Goal: Navigation & Orientation: Find specific page/section

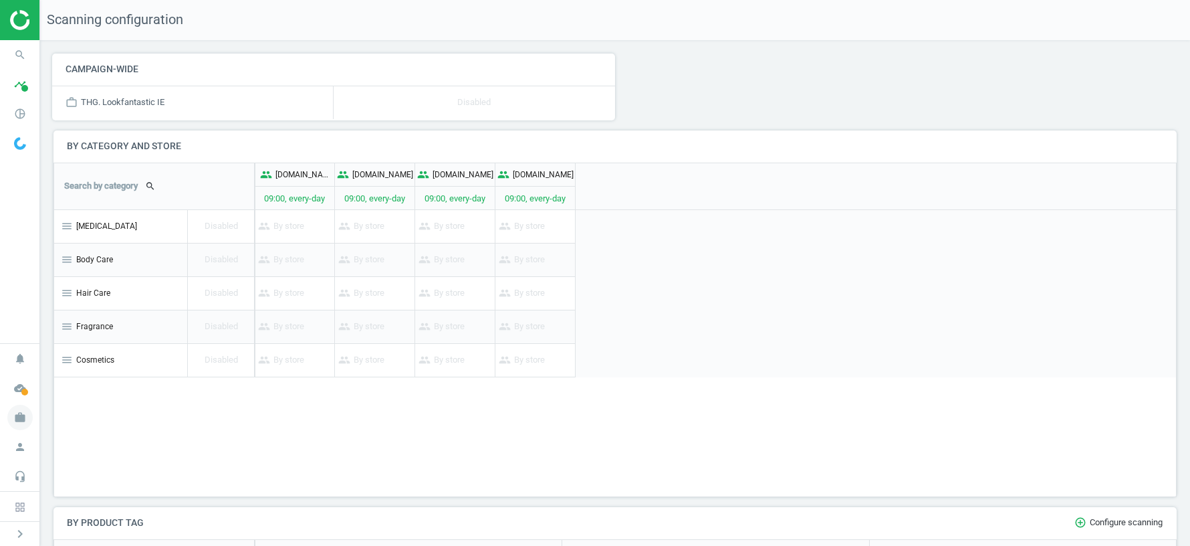
click at [25, 419] on icon "work" at bounding box center [19, 417] width 25 height 25
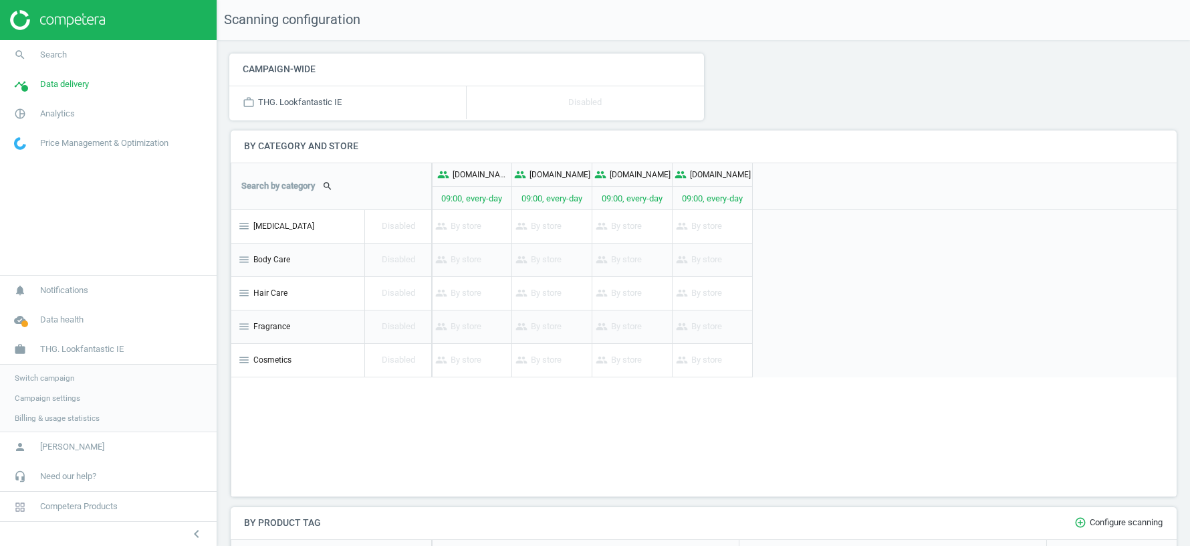
click at [32, 381] on span "Switch campaign" at bounding box center [45, 377] width 60 height 11
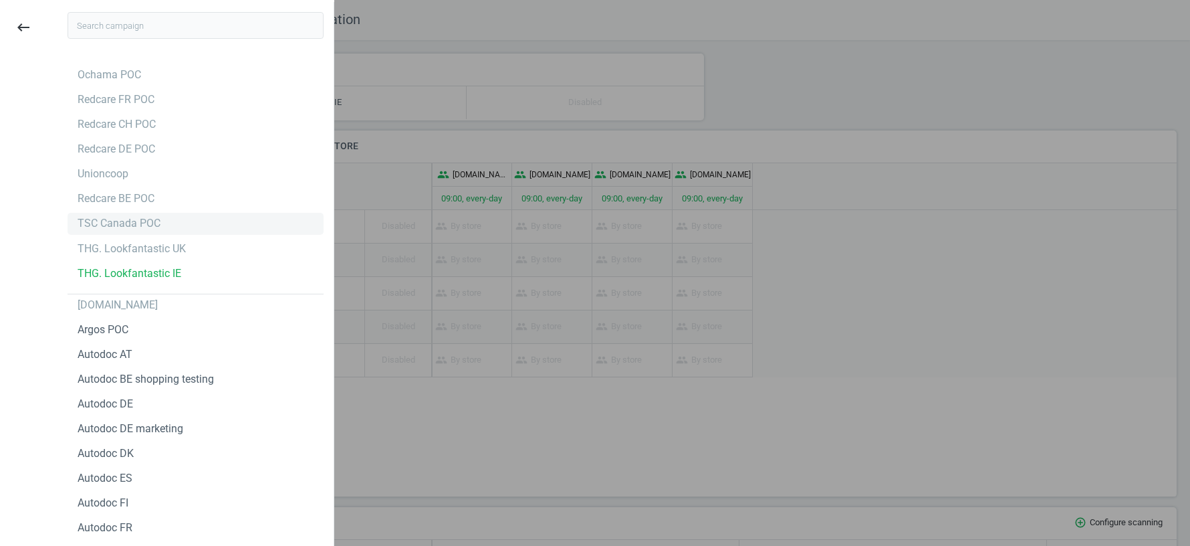
click at [111, 225] on div "TSC Canada POC" at bounding box center [119, 223] width 83 height 15
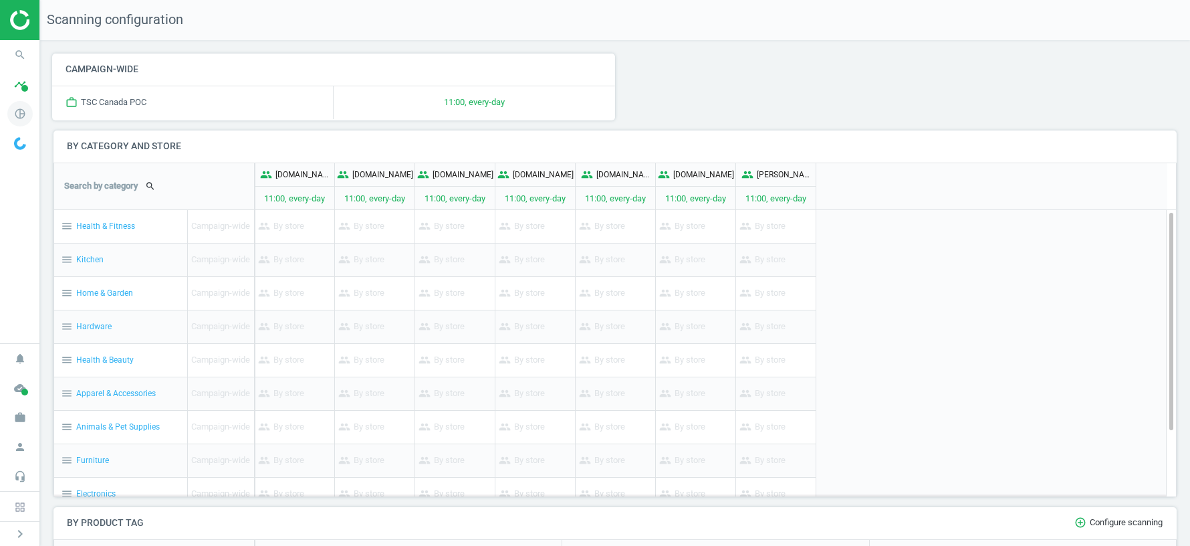
click at [19, 109] on icon "pie_chart_outlined" at bounding box center [19, 113] width 25 height 25
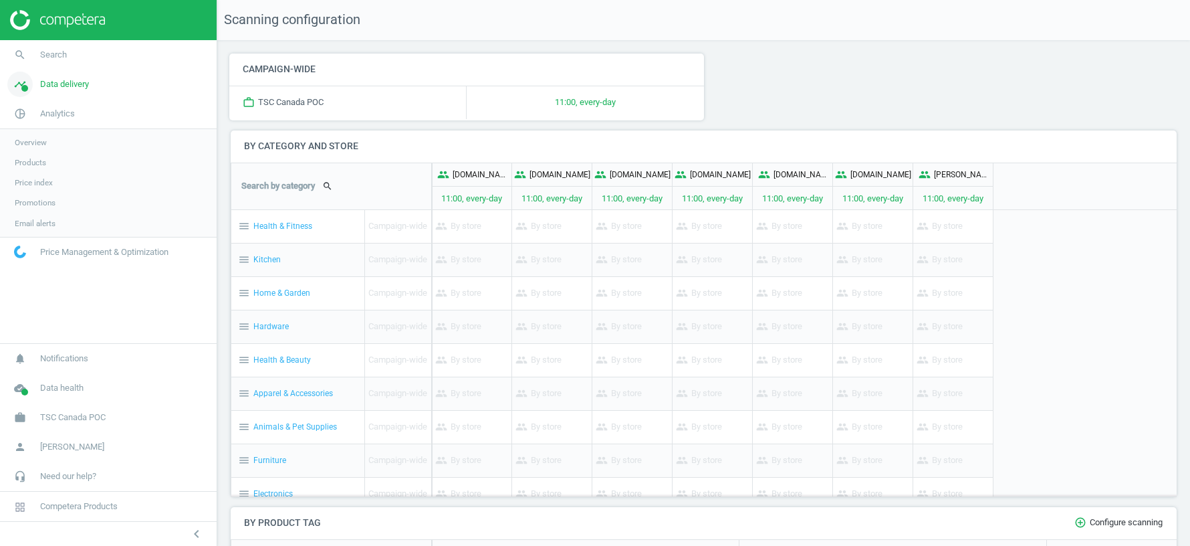
click at [53, 94] on link "timeline Data delivery" at bounding box center [108, 84] width 217 height 29
click at [29, 199] on span "Stores" at bounding box center [26, 194] width 23 height 11
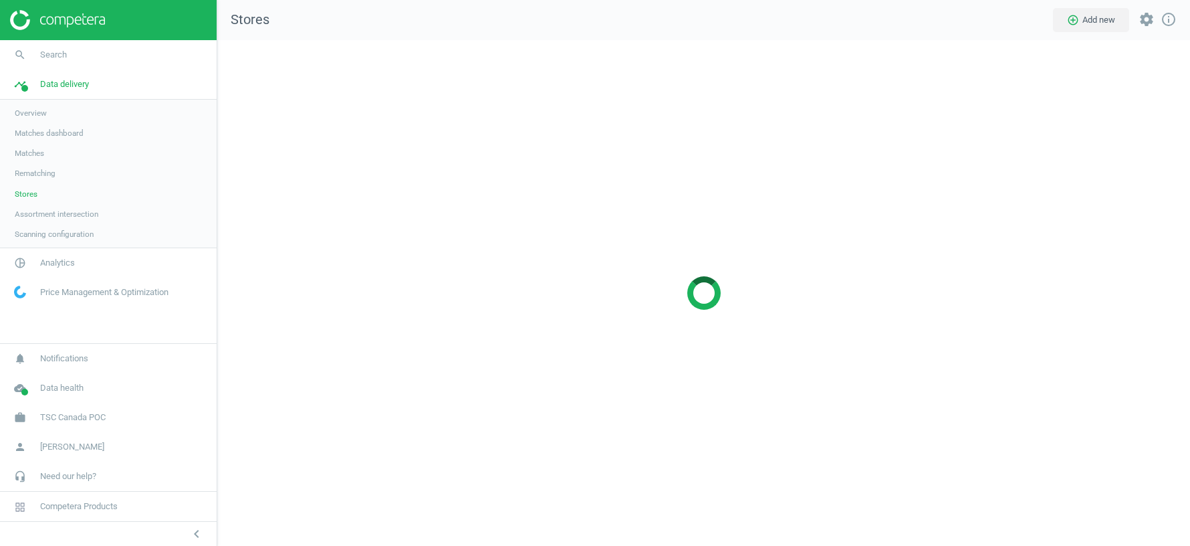
scroll to position [506, 973]
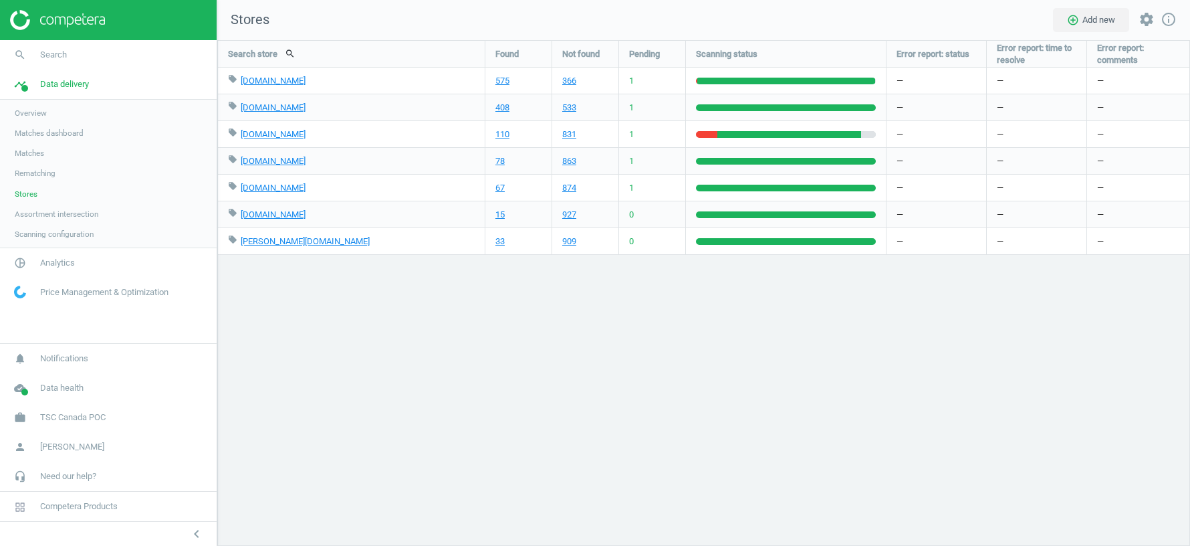
click at [33, 108] on span "Overview" at bounding box center [31, 113] width 32 height 11
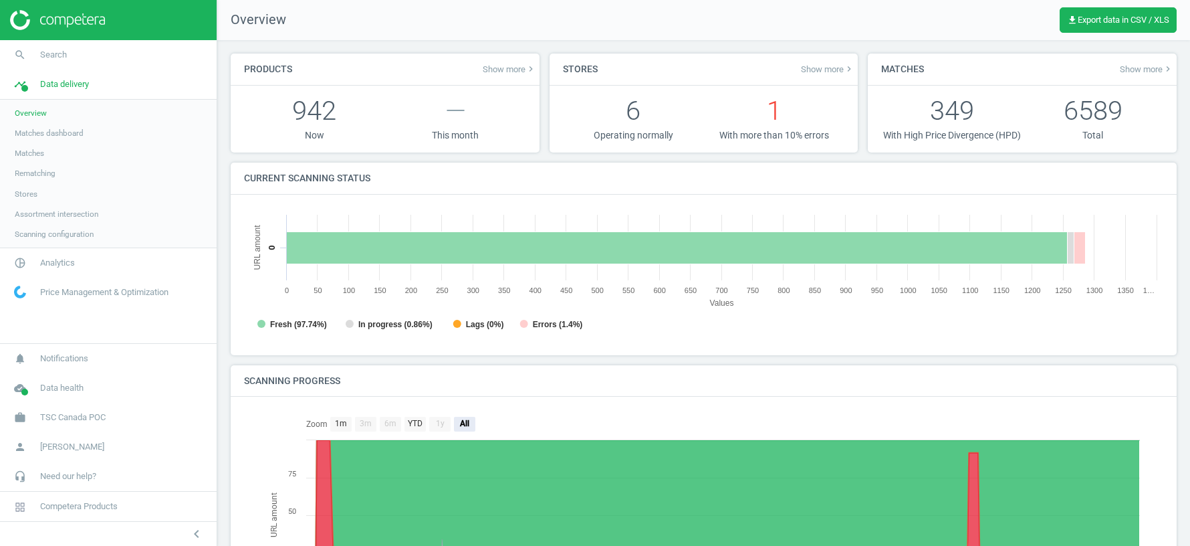
click at [817, 70] on span "Show more keyboard_arrow_right" at bounding box center [827, 69] width 53 height 11
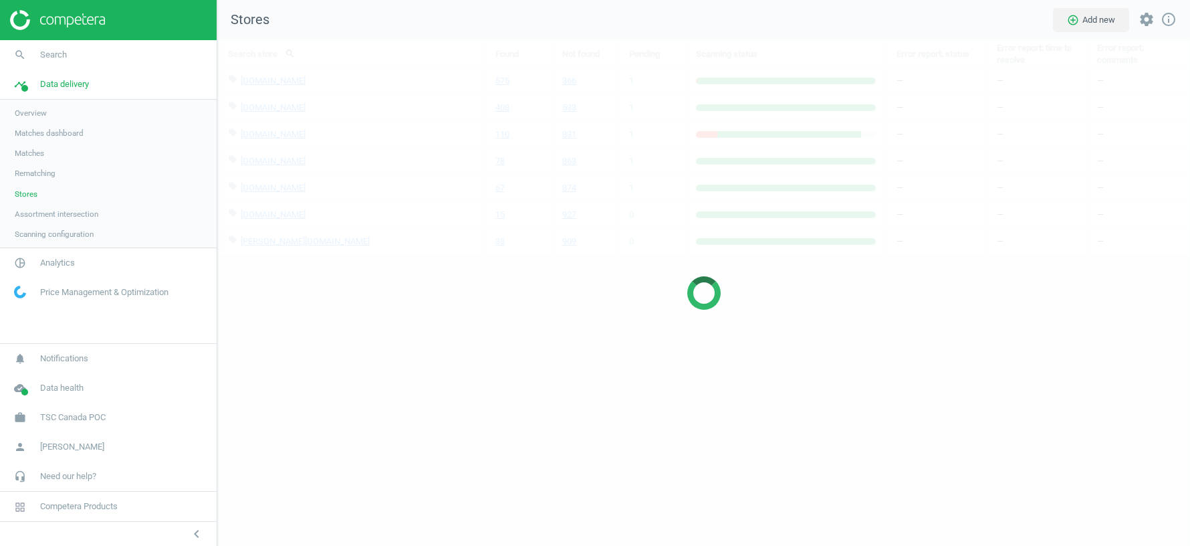
scroll to position [506, 973]
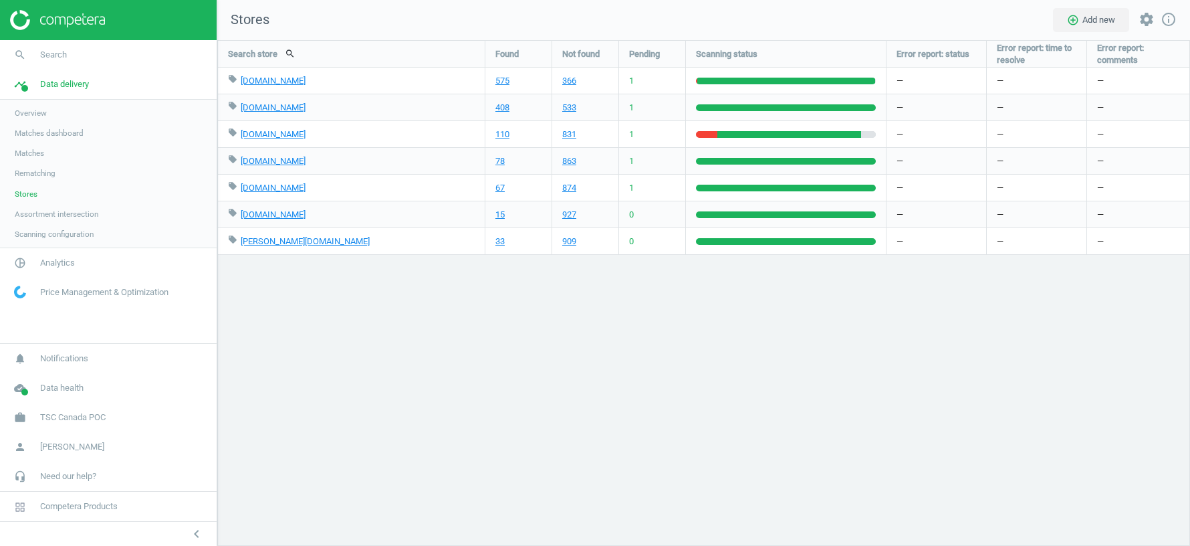
click at [29, 114] on span "Overview" at bounding box center [31, 113] width 32 height 11
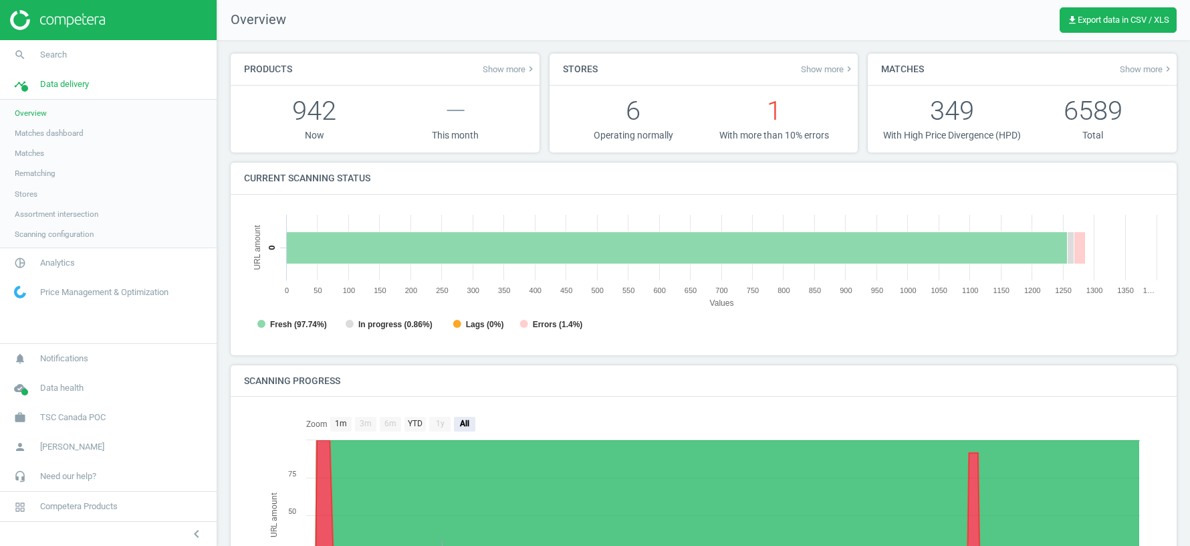
scroll to position [267, 919]
click at [46, 258] on span "Analytics" at bounding box center [57, 263] width 35 height 12
click at [38, 142] on span "Overview" at bounding box center [31, 142] width 32 height 11
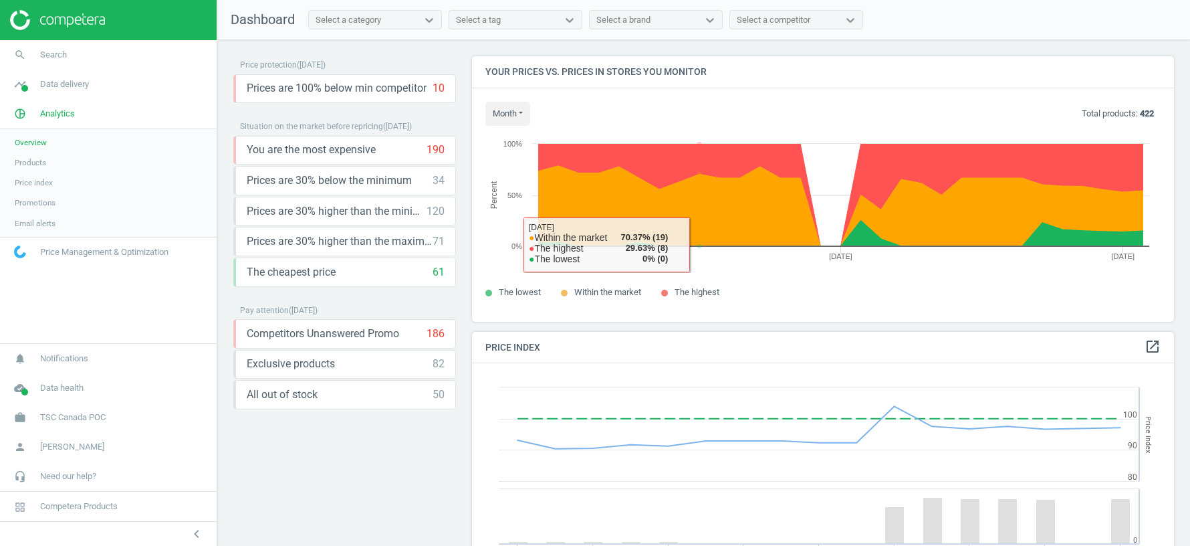
drag, startPoint x: 841, startPoint y: 242, endPoint x: 588, endPoint y: 255, distance: 252.5
click at [588, 255] on icon "Created with Highcharts 6.2.0 Percent 19 Sep 3 Oct 0% 50% 100%" at bounding box center [822, 199] width 675 height 147
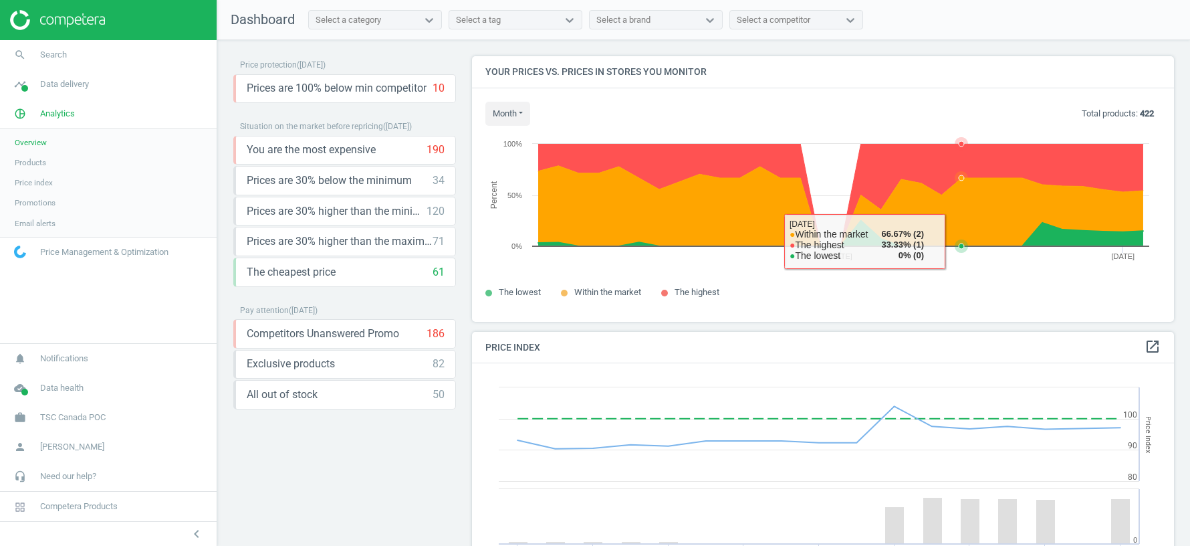
drag, startPoint x: 841, startPoint y: 240, endPoint x: 968, endPoint y: 242, distance: 126.4
click at [968, 242] on g at bounding box center [841, 195] width 619 height 116
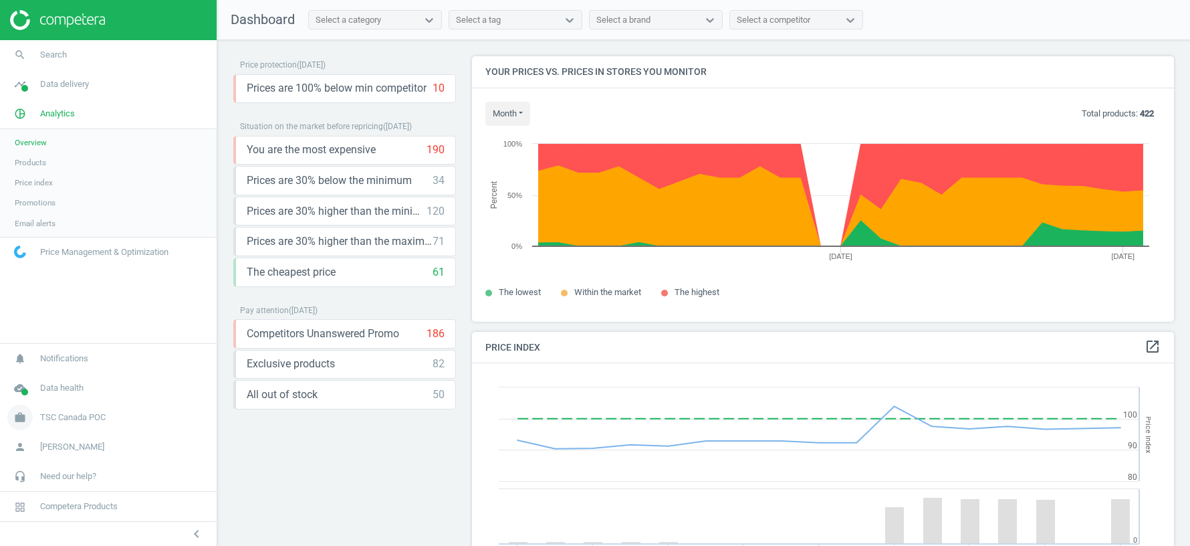
click at [21, 417] on icon "work" at bounding box center [19, 417] width 25 height 25
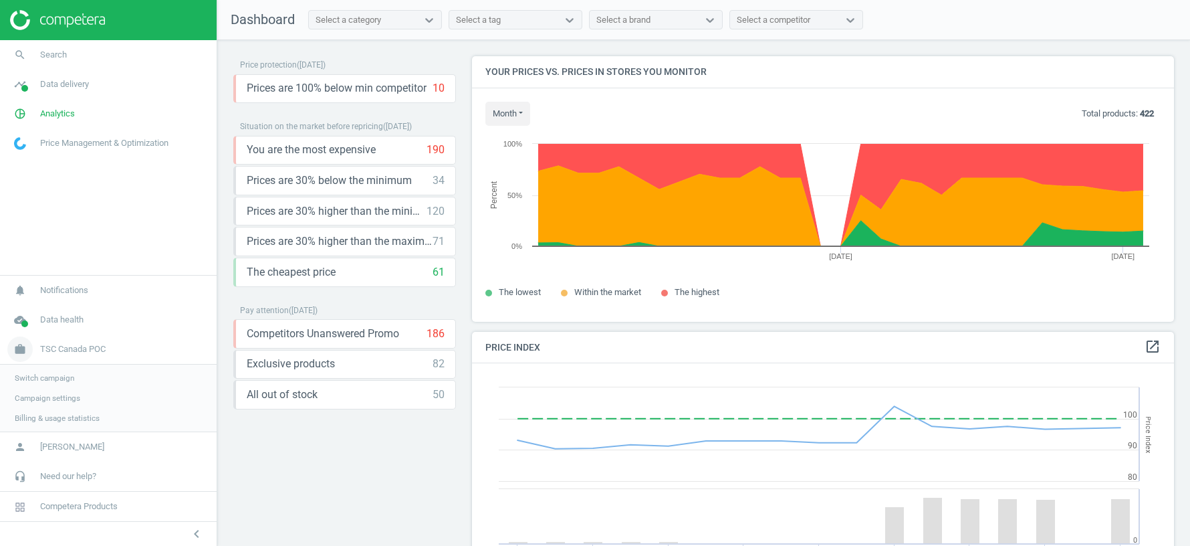
click at [70, 347] on span "TSC Canada POC" at bounding box center [73, 349] width 66 height 12
click at [71, 413] on span "TSC Canada POC" at bounding box center [73, 417] width 66 height 12
click at [39, 380] on span "Switch campaign" at bounding box center [45, 377] width 60 height 11
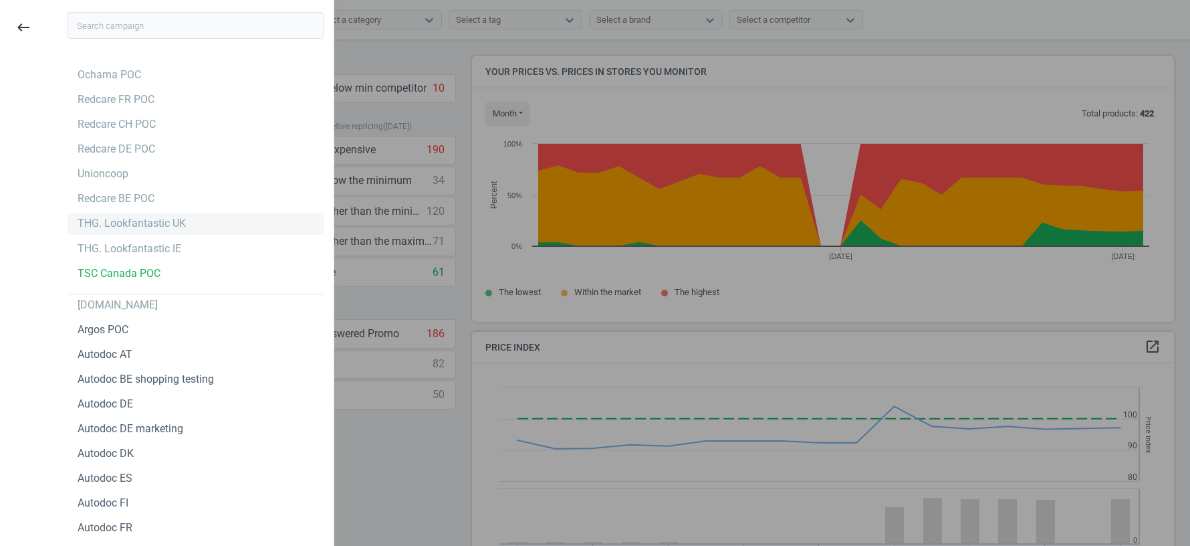
click at [140, 225] on div "THG. Lookfantastic UK" at bounding box center [132, 223] width 108 height 15
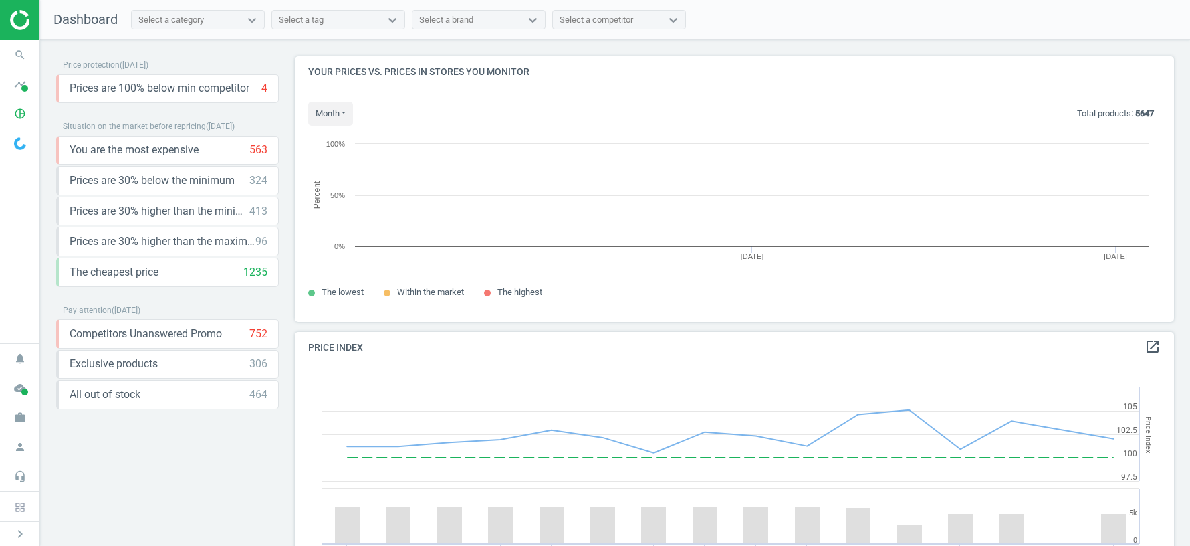
scroll to position [265, 879]
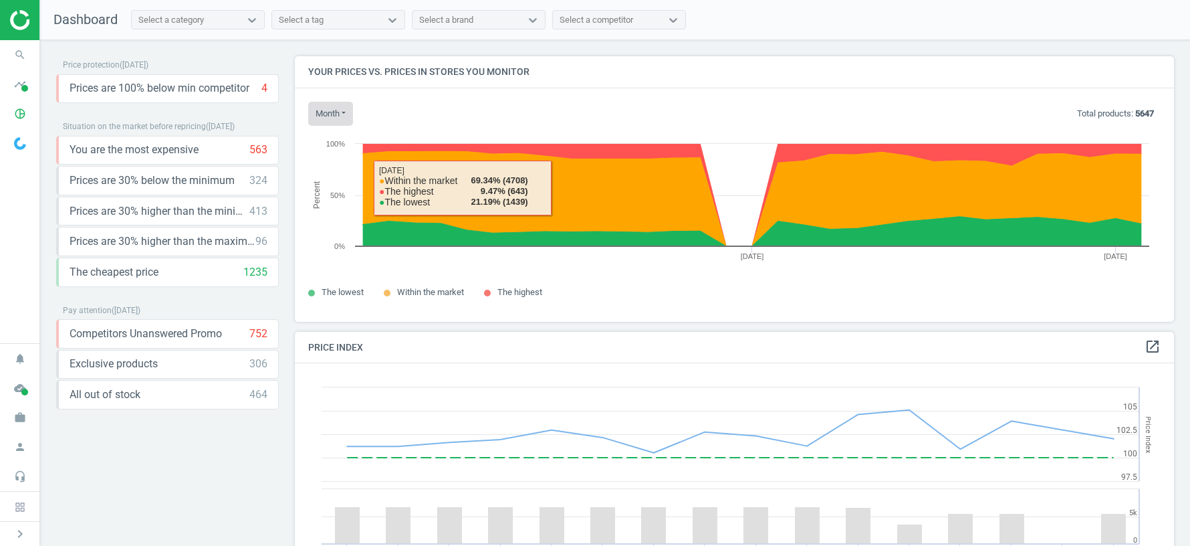
click at [343, 114] on button "month" at bounding box center [330, 114] width 45 height 24
